Goal: Task Accomplishment & Management: Use online tool/utility

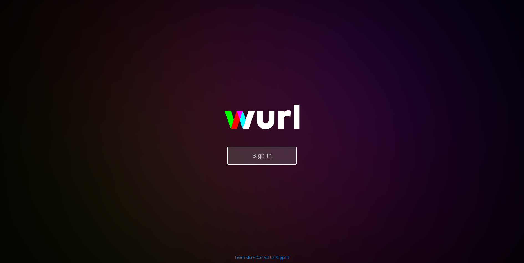
click at [268, 156] on button "Sign In" at bounding box center [261, 156] width 69 height 18
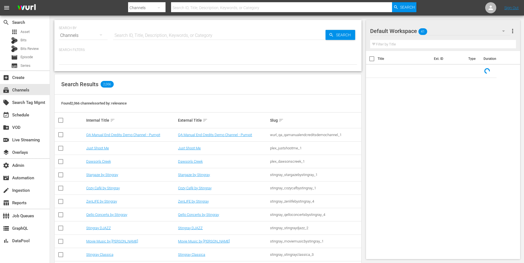
click at [239, 61] on div at bounding box center [208, 59] width 298 height 9
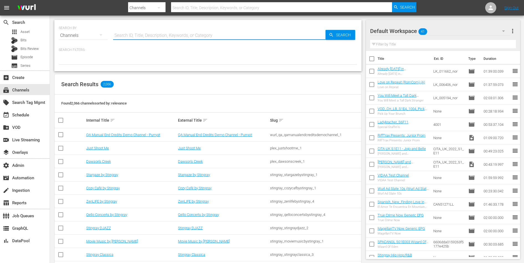
click at [218, 42] on input "text" at bounding box center [219, 35] width 212 height 13
type input "get"
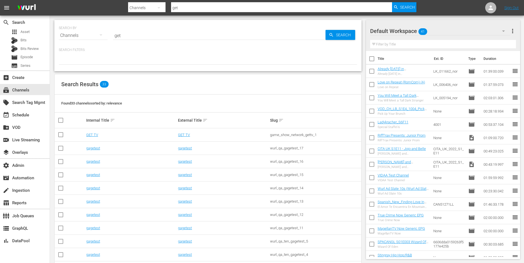
click at [92, 131] on td "GET TV" at bounding box center [131, 134] width 92 height 13
click at [92, 134] on link "GET TV" at bounding box center [92, 135] width 12 height 4
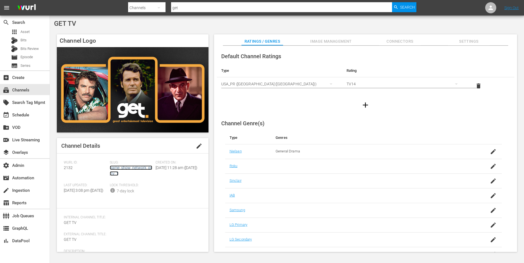
click at [126, 167] on link "game_show_network_gettv_1" at bounding box center [131, 171] width 42 height 10
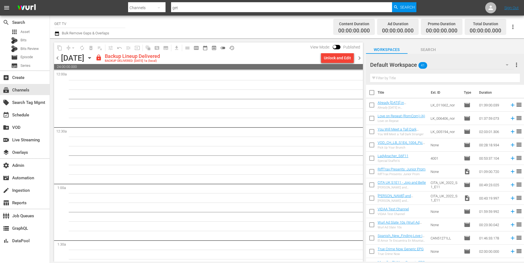
click at [359, 58] on span "chevron_right" at bounding box center [359, 58] width 7 height 7
click at [360, 60] on span "chevron_right" at bounding box center [359, 58] width 7 height 7
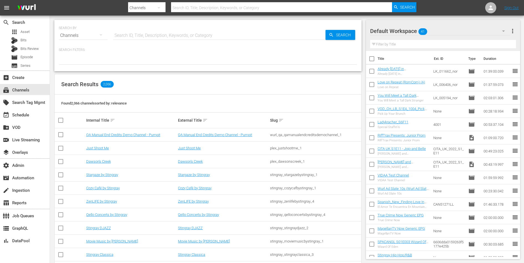
click at [239, 100] on div "Found 2,066 channels sorted by: relevance" at bounding box center [208, 104] width 307 height 18
click at [24, 29] on span "Asset" at bounding box center [25, 32] width 9 height 6
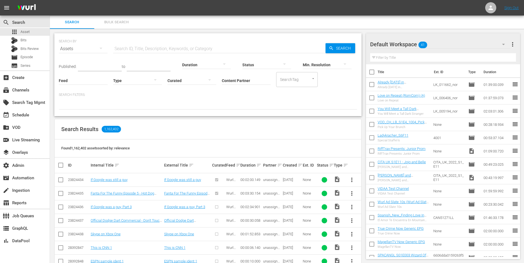
click at [219, 119] on div "Search Results 1,162,402" at bounding box center [208, 129] width 307 height 20
